Goal: Learn about a topic

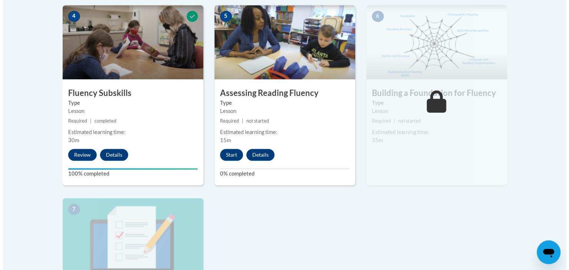
scroll to position [437, 0]
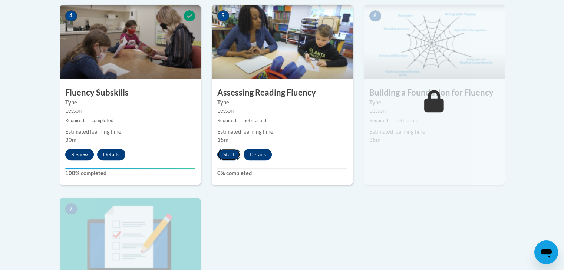
click at [230, 153] on button "Start" at bounding box center [228, 155] width 23 height 12
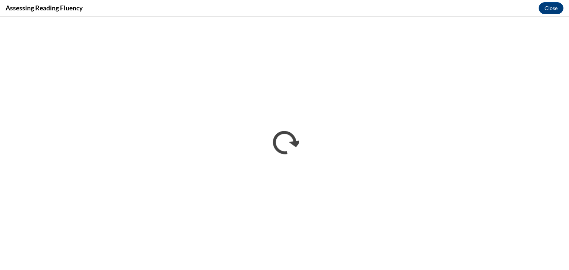
scroll to position [0, 0]
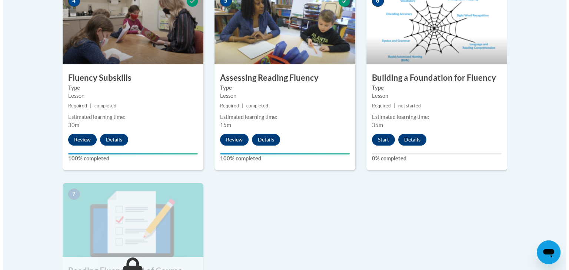
scroll to position [452, 0]
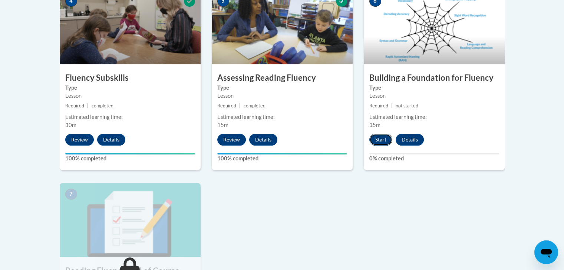
click at [377, 139] on button "Start" at bounding box center [380, 140] width 23 height 12
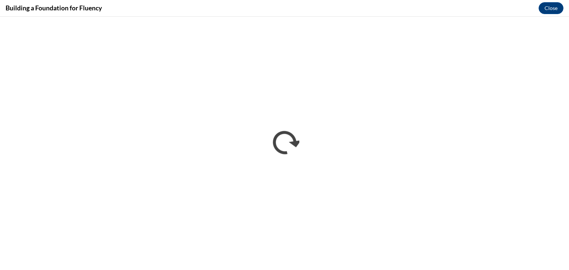
scroll to position [0, 0]
